Goal: Contribute content

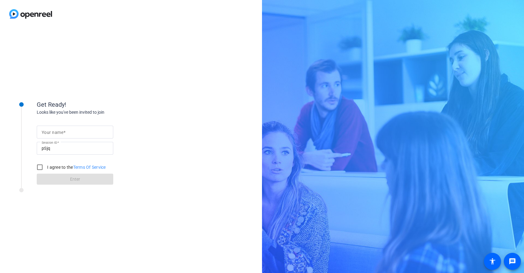
click at [256, 109] on div "Get Ready! Looks like you've been invited to join Your name Session ID pSjq I a…" at bounding box center [131, 150] width 262 height 245
click at [65, 135] on span at bounding box center [64, 132] width 2 height 5
click at [65, 135] on input "Your name" at bounding box center [75, 131] width 67 height 7
type input "[PERSON_NAME]"
click at [52, 167] on label "I agree to the Terms Of Service" at bounding box center [76, 167] width 60 height 6
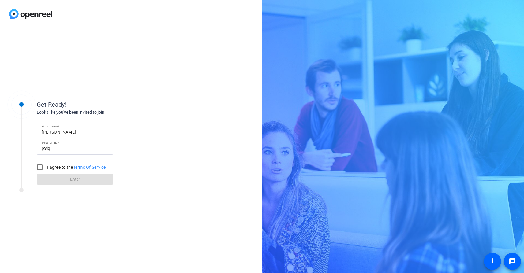
click at [46, 167] on input "I agree to the Terms Of Service" at bounding box center [40, 167] width 12 height 12
checkbox input "true"
click at [62, 178] on span at bounding box center [75, 179] width 76 height 15
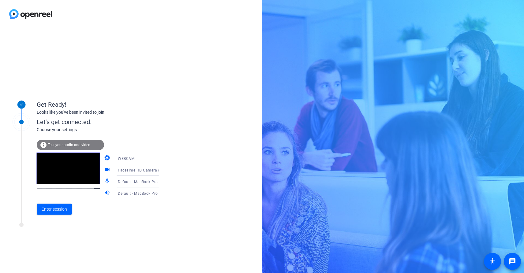
click at [133, 183] on span "Default - MacBook Pro Microphone (Built-in)" at bounding box center [157, 181] width 79 height 5
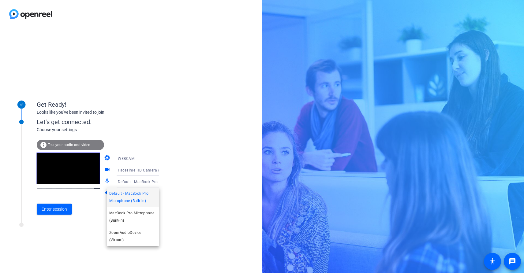
click at [133, 182] on div at bounding box center [262, 136] width 524 height 273
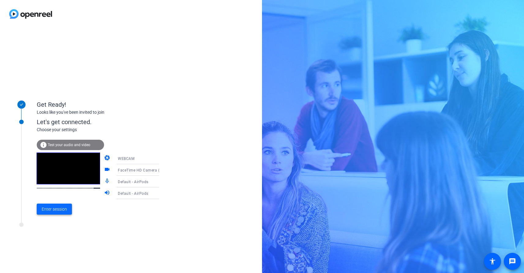
click at [63, 210] on span "Enter session" at bounding box center [54, 209] width 25 height 6
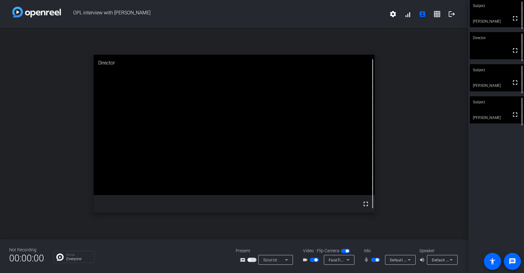
click at [374, 259] on span "button" at bounding box center [375, 260] width 9 height 4
click at [435, 17] on mat-icon "grid_on" at bounding box center [436, 13] width 7 height 7
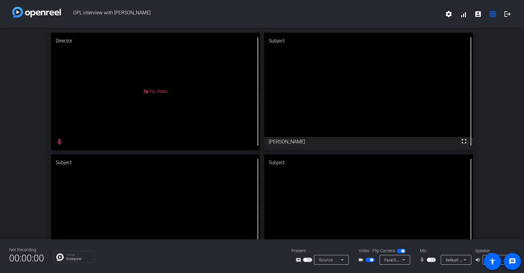
click at [368, 262] on span "button" at bounding box center [369, 260] width 9 height 4
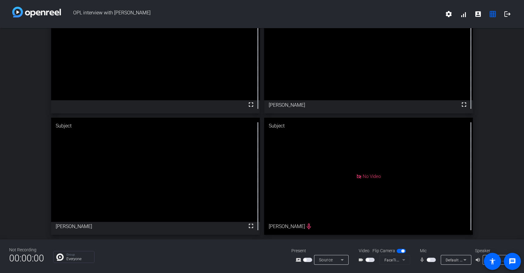
drag, startPoint x: 371, startPoint y: 261, endPoint x: 414, endPoint y: 260, distance: 42.5
click at [371, 261] on span "button" at bounding box center [369, 260] width 9 height 4
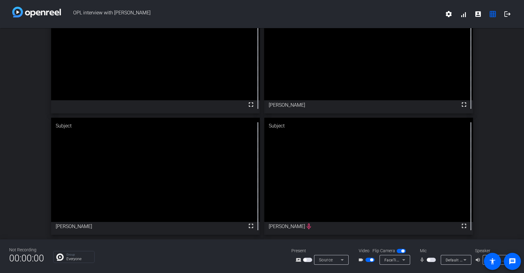
click at [431, 261] on span "button" at bounding box center [430, 260] width 9 height 4
click at [429, 260] on span "button" at bounding box center [430, 260] width 9 height 4
click at [432, 260] on span "button" at bounding box center [430, 260] width 9 height 4
click at [429, 259] on span "button" at bounding box center [430, 260] width 9 height 4
click at [431, 260] on span "button" at bounding box center [430, 260] width 9 height 4
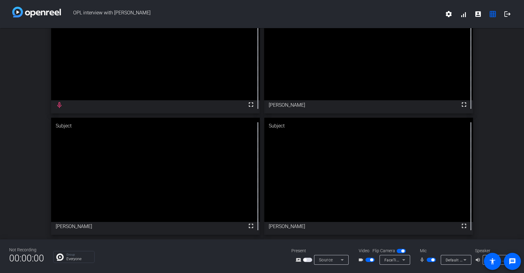
click at [430, 261] on span "button" at bounding box center [430, 260] width 9 height 4
click at [431, 261] on span "button" at bounding box center [430, 260] width 9 height 4
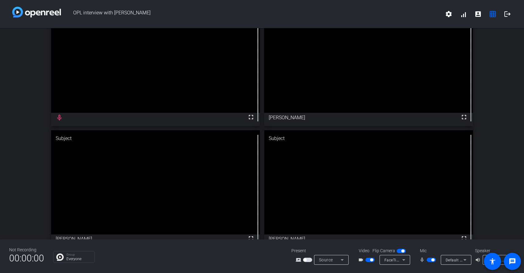
scroll to position [25, 0]
click at [431, 261] on span "button" at bounding box center [430, 260] width 9 height 4
click at [435, 261] on span "button" at bounding box center [430, 260] width 9 height 4
click at [430, 261] on span "button" at bounding box center [430, 260] width 9 height 4
click at [433, 259] on span "button" at bounding box center [430, 260] width 9 height 4
